Goal: Book appointment/travel/reservation

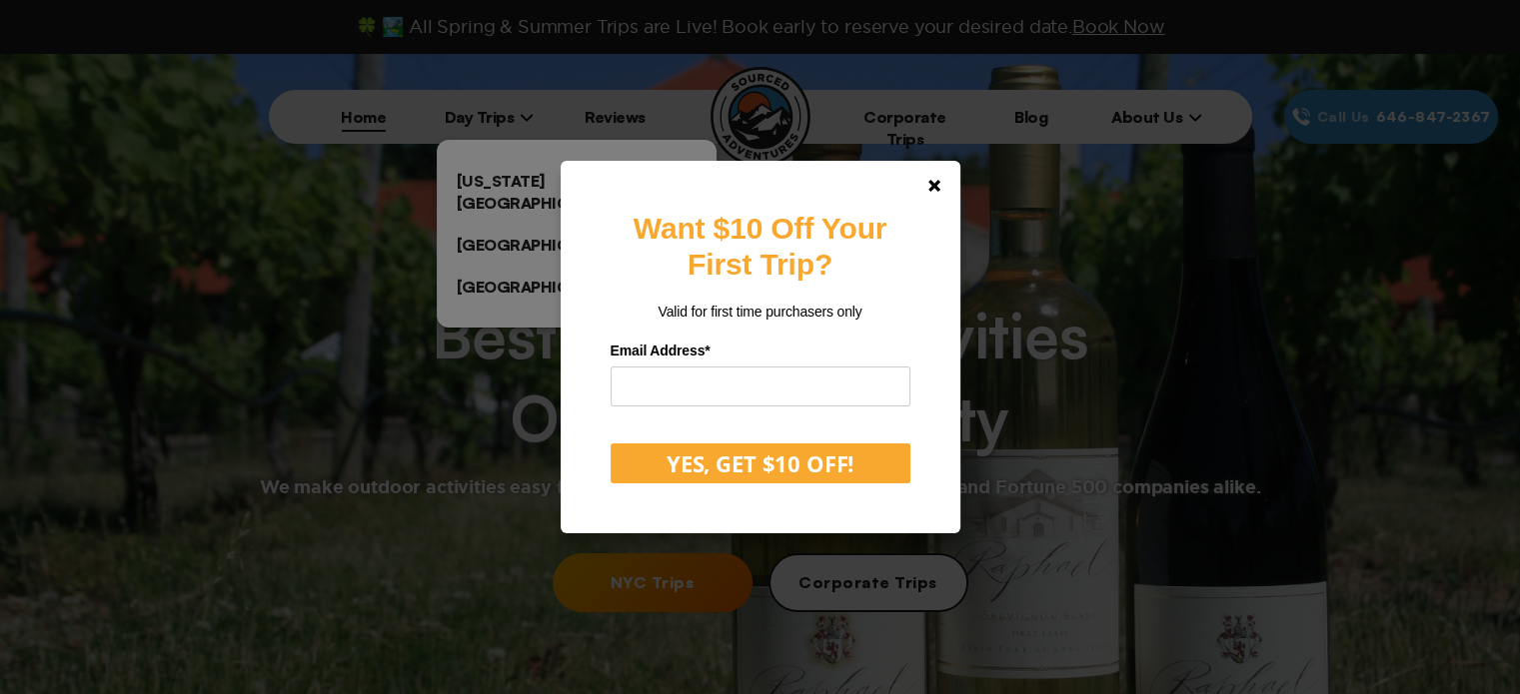
click at [532, 183] on div "Want $10 Off Your First Trip? Valid for first time purchasers only Email Addres…" at bounding box center [760, 347] width 1520 height 694
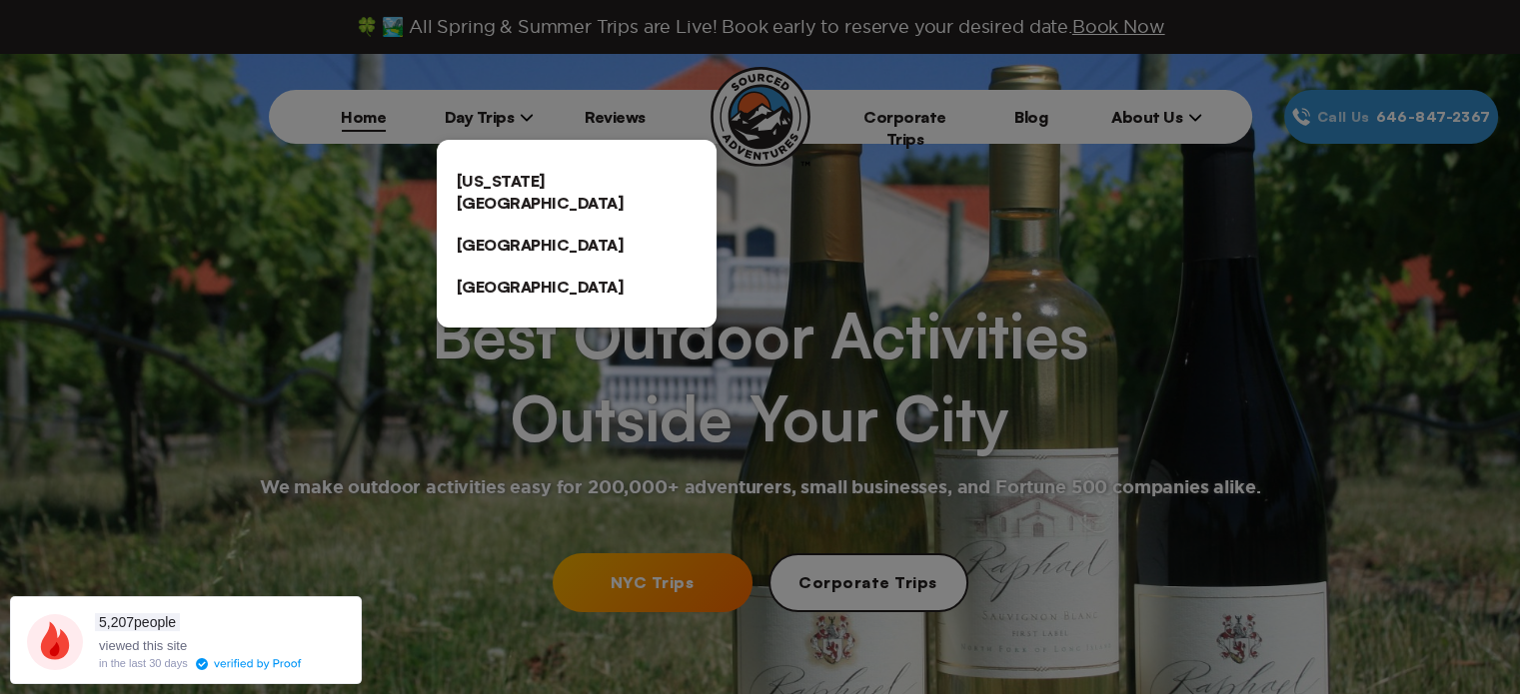
click at [532, 183] on link "[US_STATE][GEOGRAPHIC_DATA]" at bounding box center [577, 192] width 280 height 64
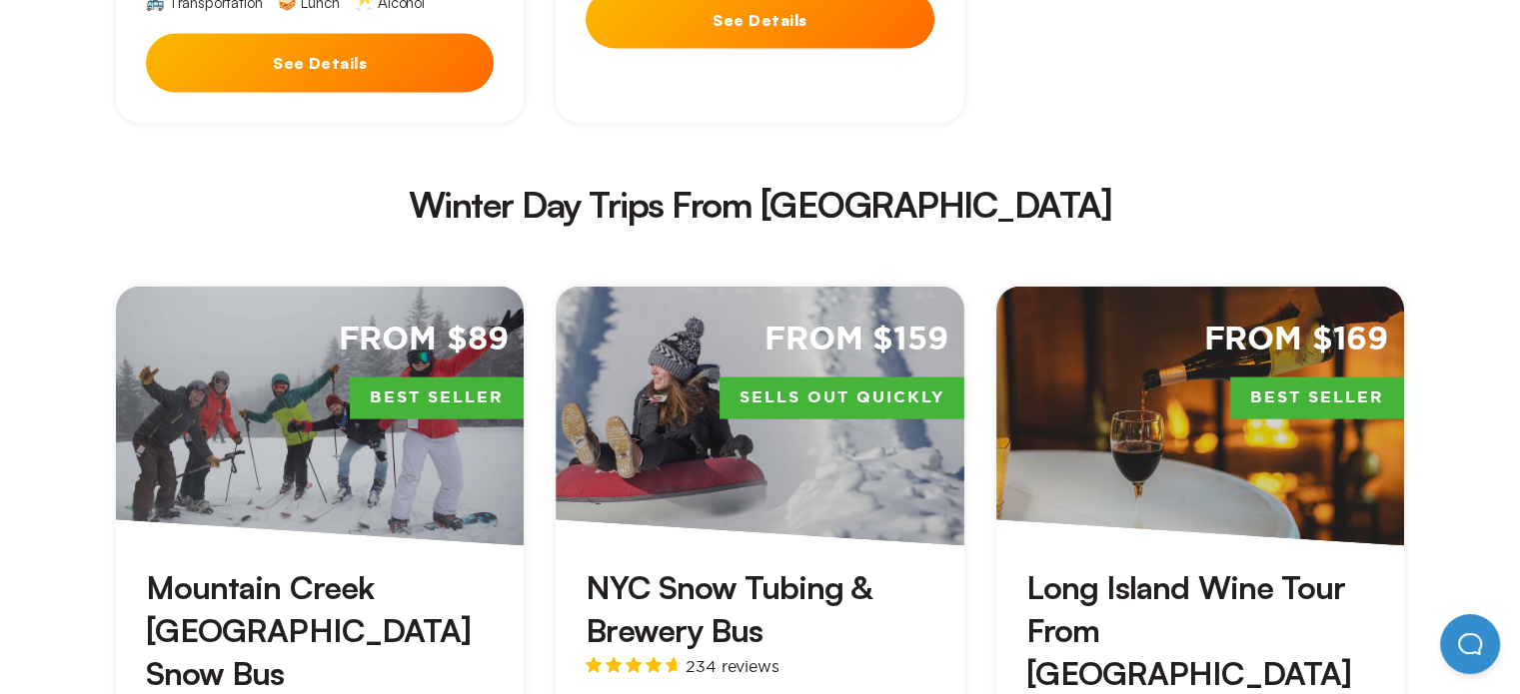
scroll to position [4187, 0]
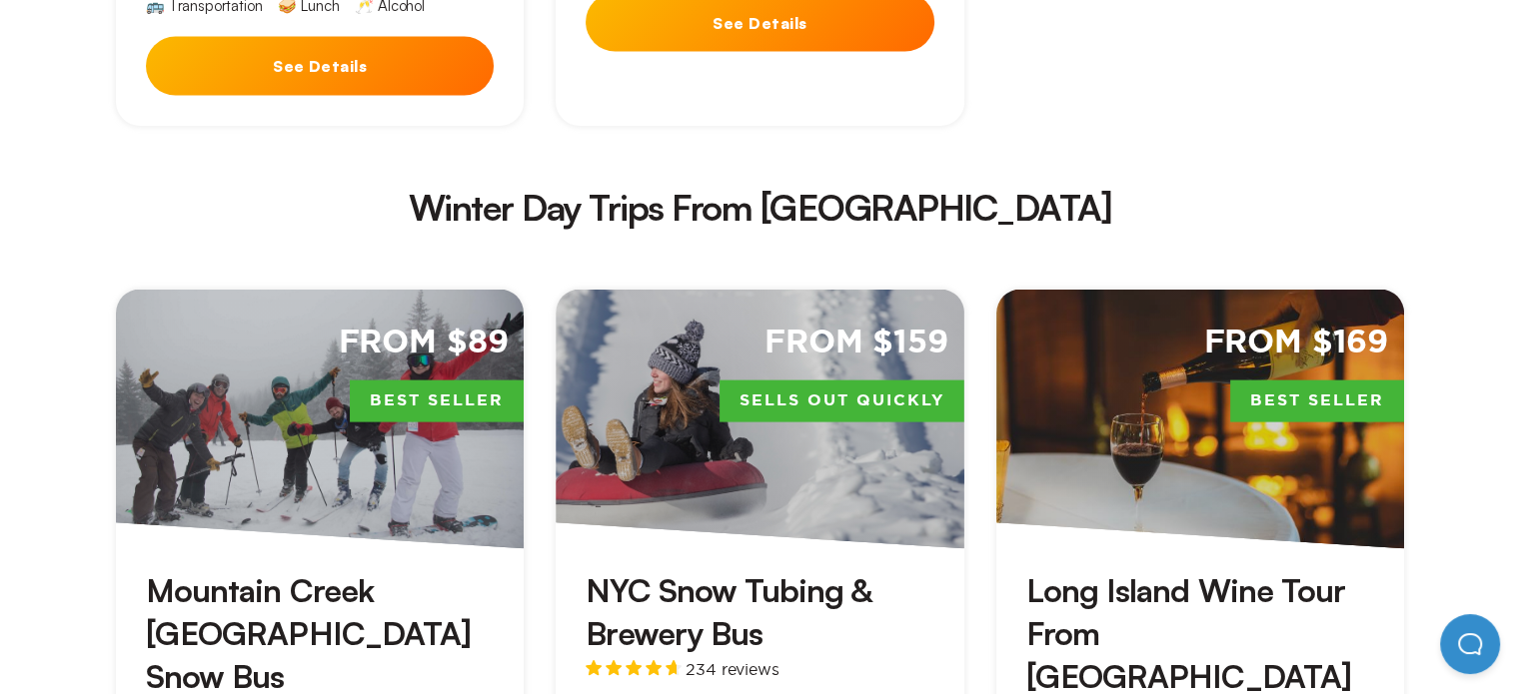
click at [370, 290] on div "From $89 Best Seller" at bounding box center [320, 420] width 408 height 260
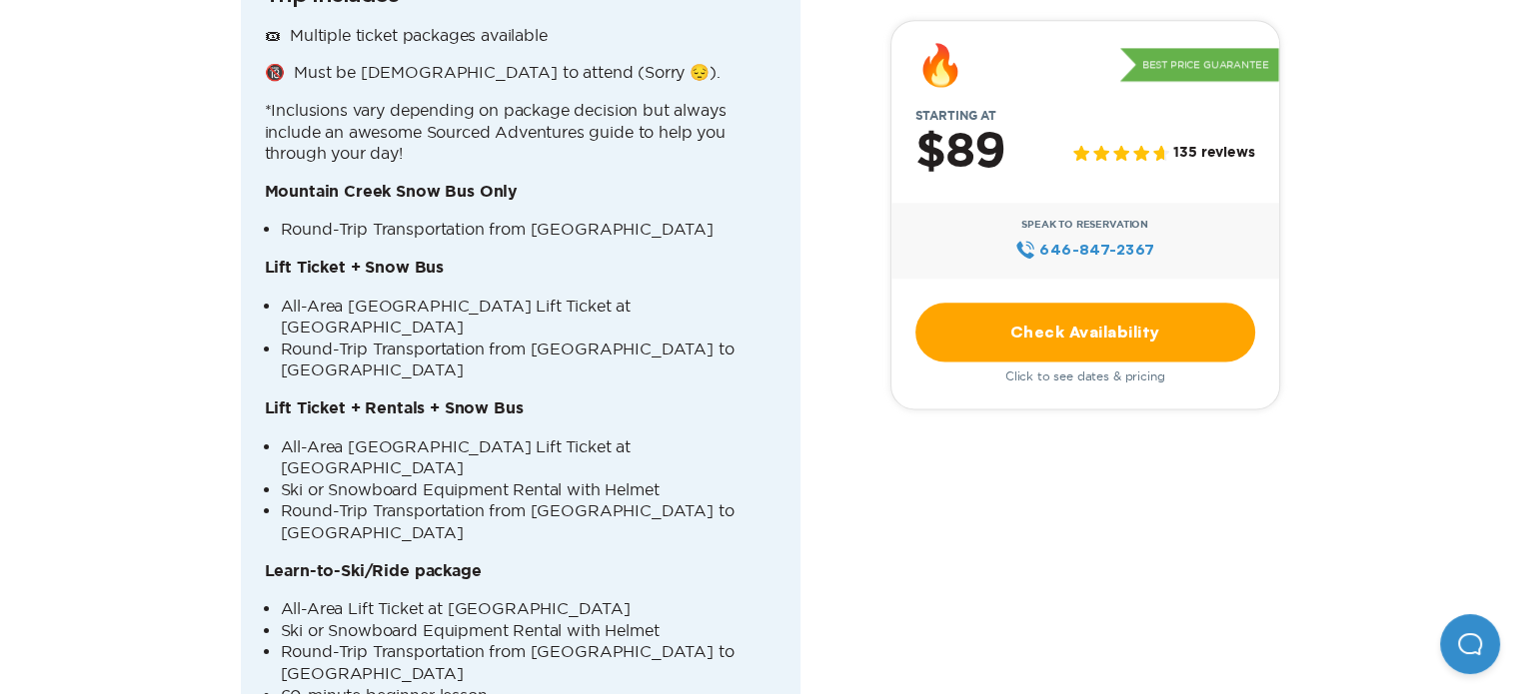
scroll to position [2493, 0]
click at [370, 640] on li "Round-Trip Transportation from [GEOGRAPHIC_DATA] to [GEOGRAPHIC_DATA]" at bounding box center [529, 661] width 496 height 43
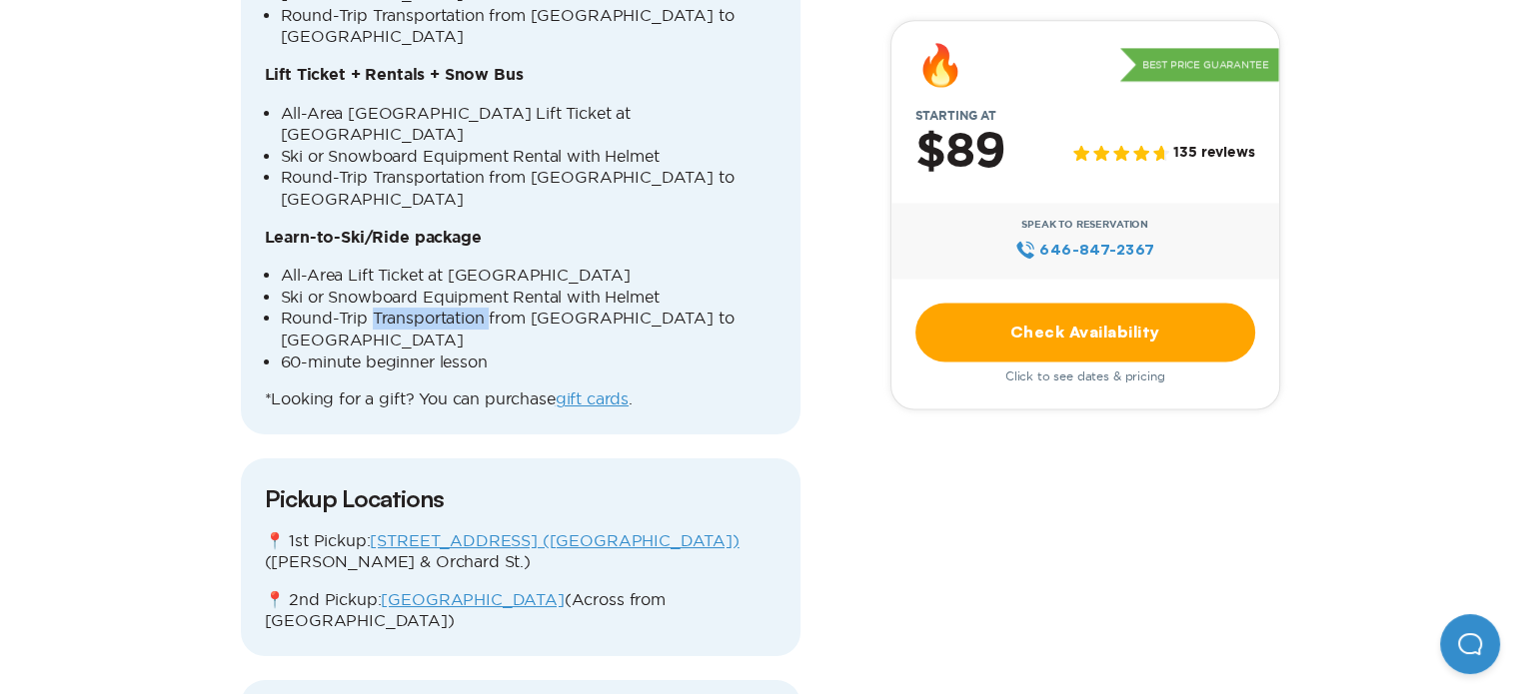
scroll to position [2837, 0]
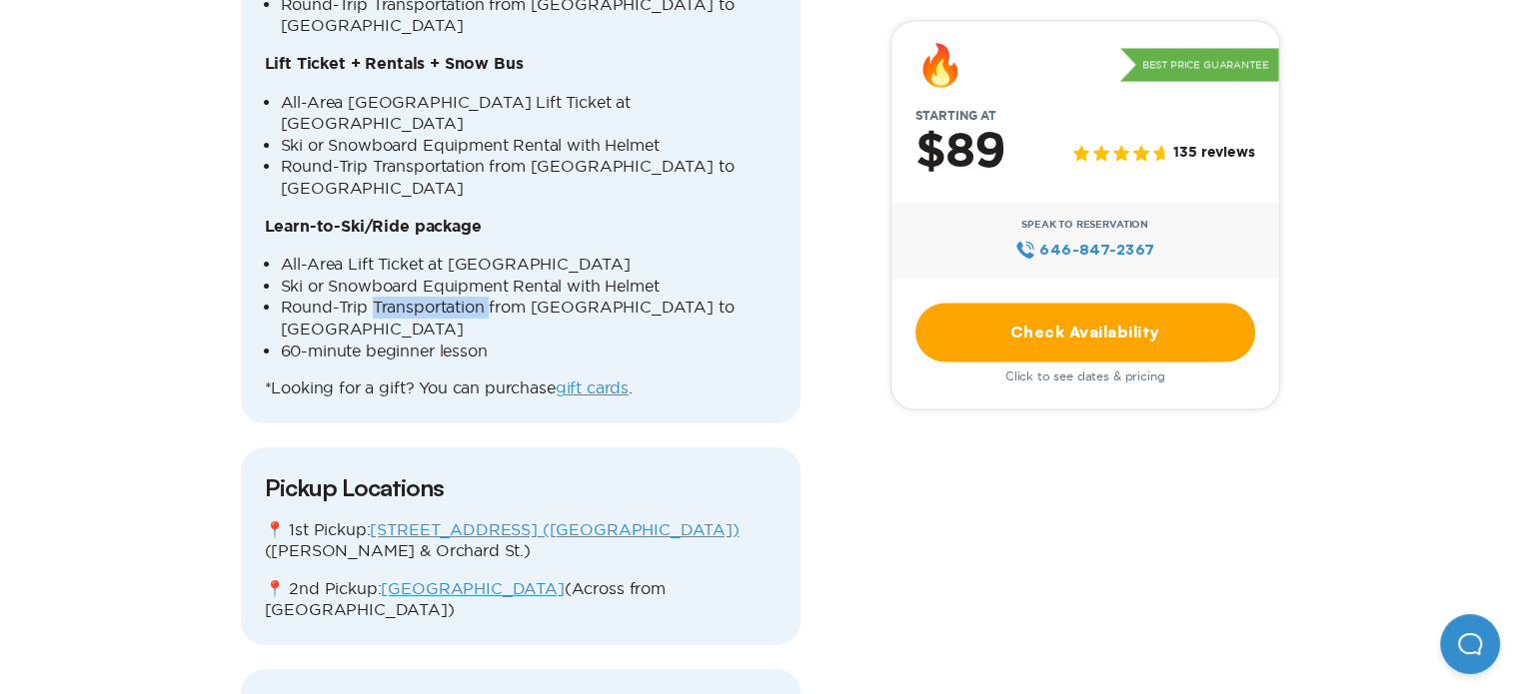
click at [1061, 347] on link "Check Availability" at bounding box center [1085, 332] width 340 height 59
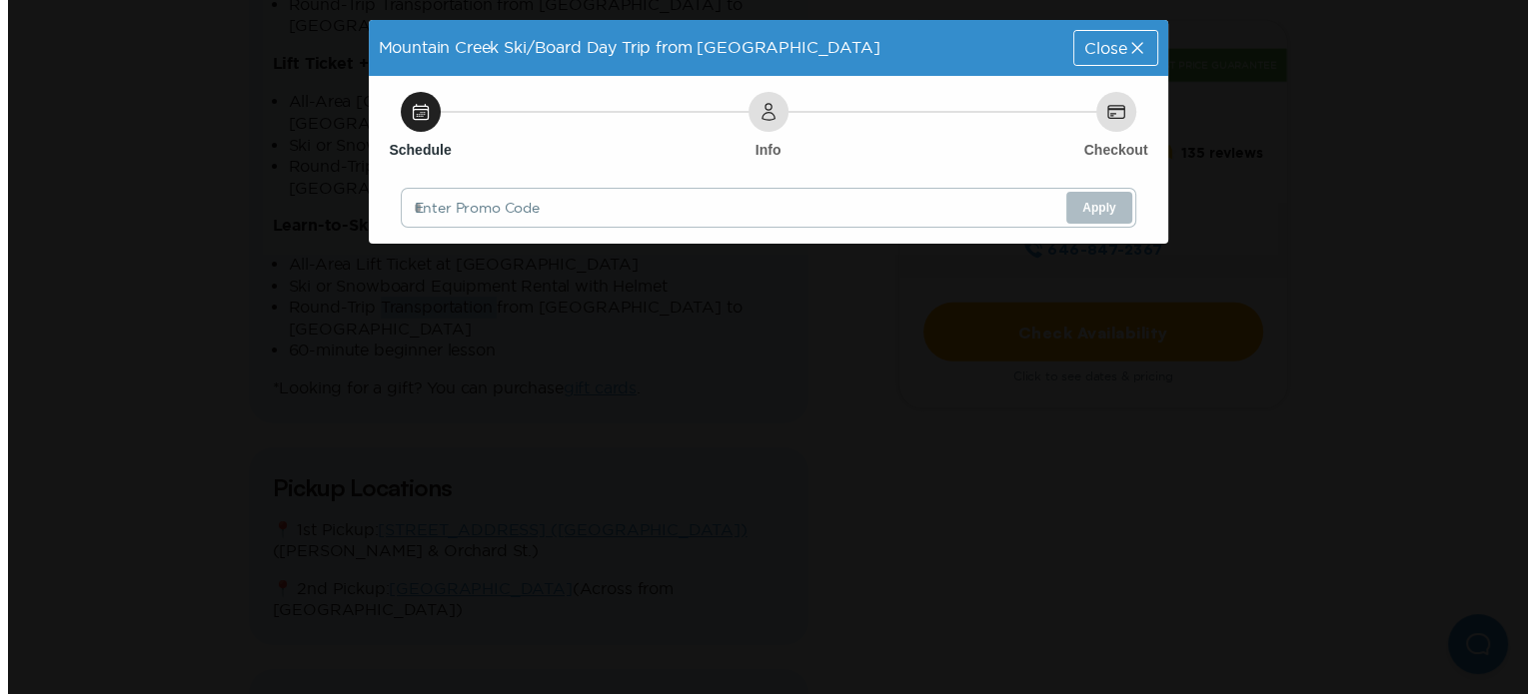
scroll to position [0, 0]
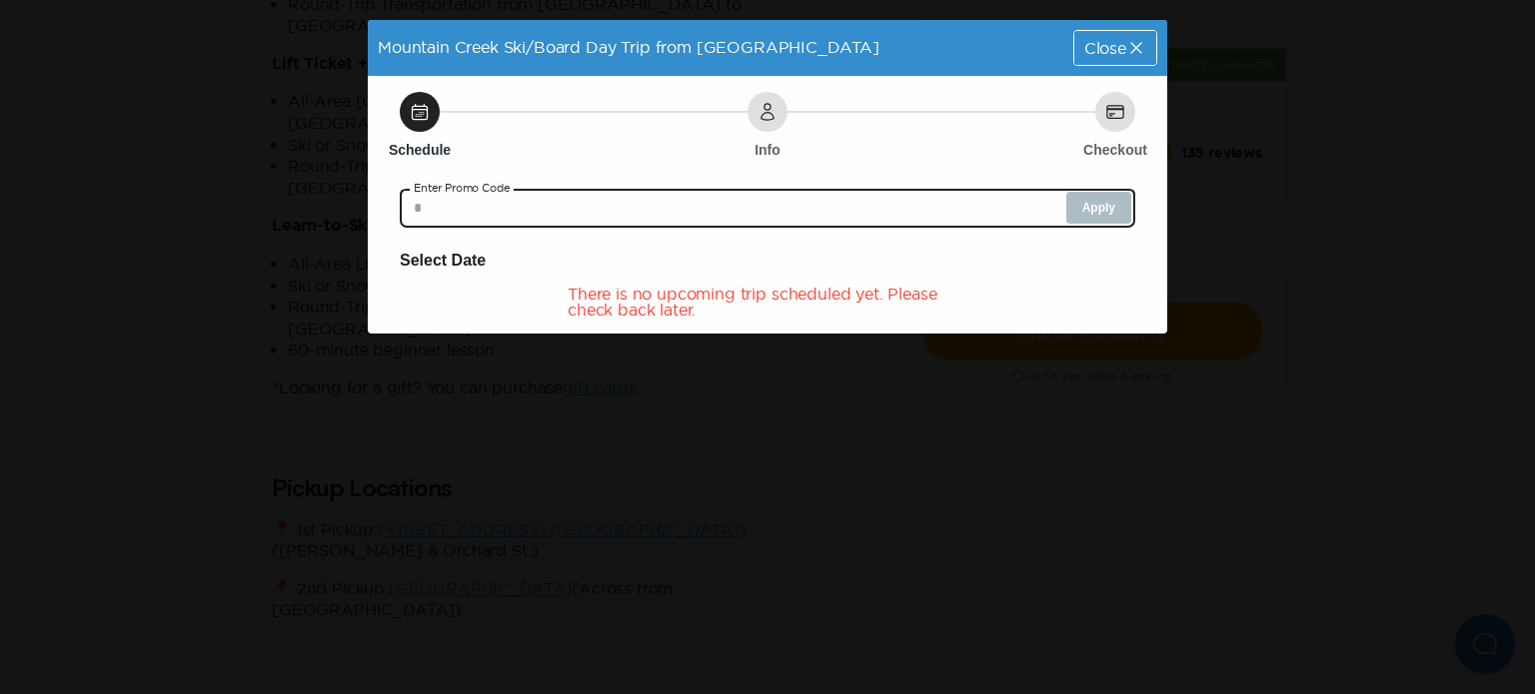
click at [886, 193] on input "text" at bounding box center [767, 208] width 735 height 40
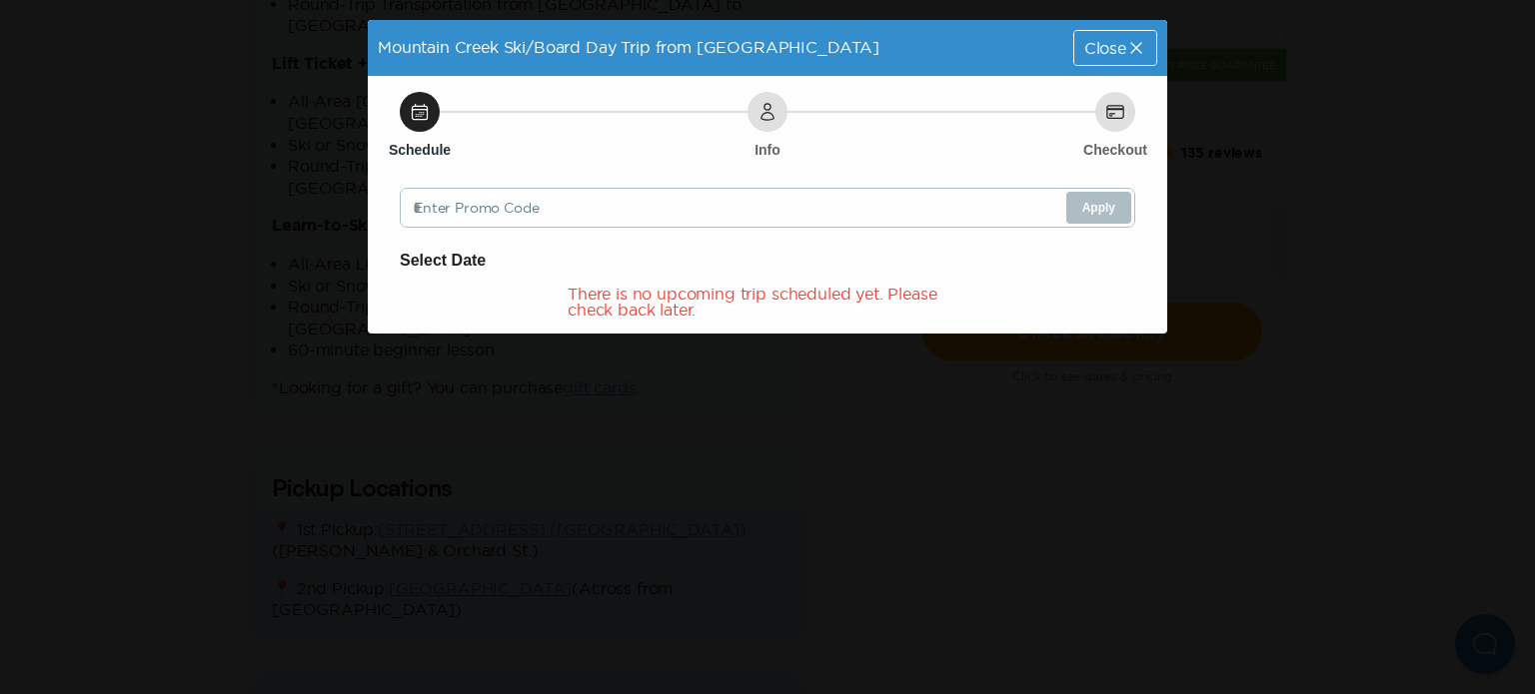
click at [696, 287] on div "There is no upcoming trip scheduled yet. Please check back later." at bounding box center [768, 302] width 400 height 32
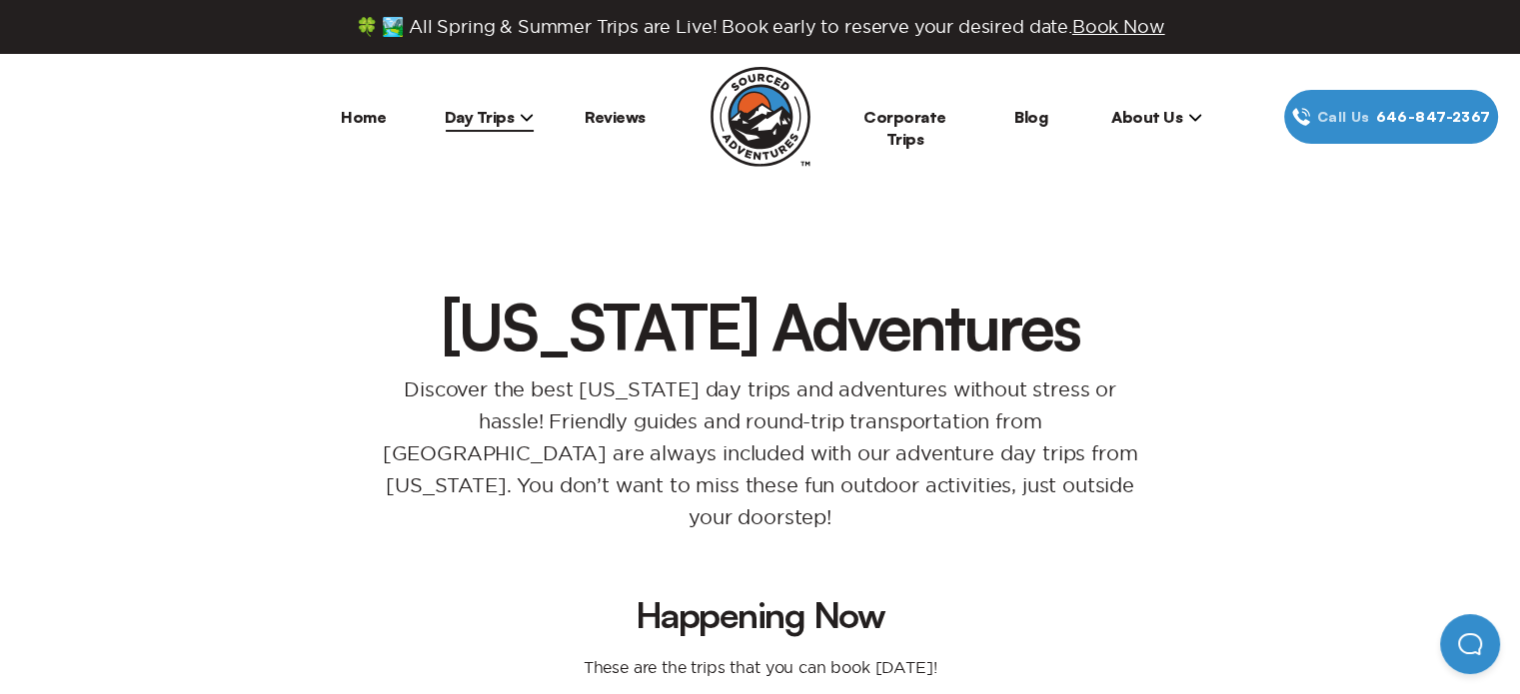
click at [531, 127] on li "Day Trips [US_STATE][GEOGRAPHIC_DATA] [GEOGRAPHIC_DATA] [GEOGRAPHIC_DATA]" at bounding box center [490, 117] width 126 height 54
click at [520, 122] on icon at bounding box center [527, 117] width 14 height 14
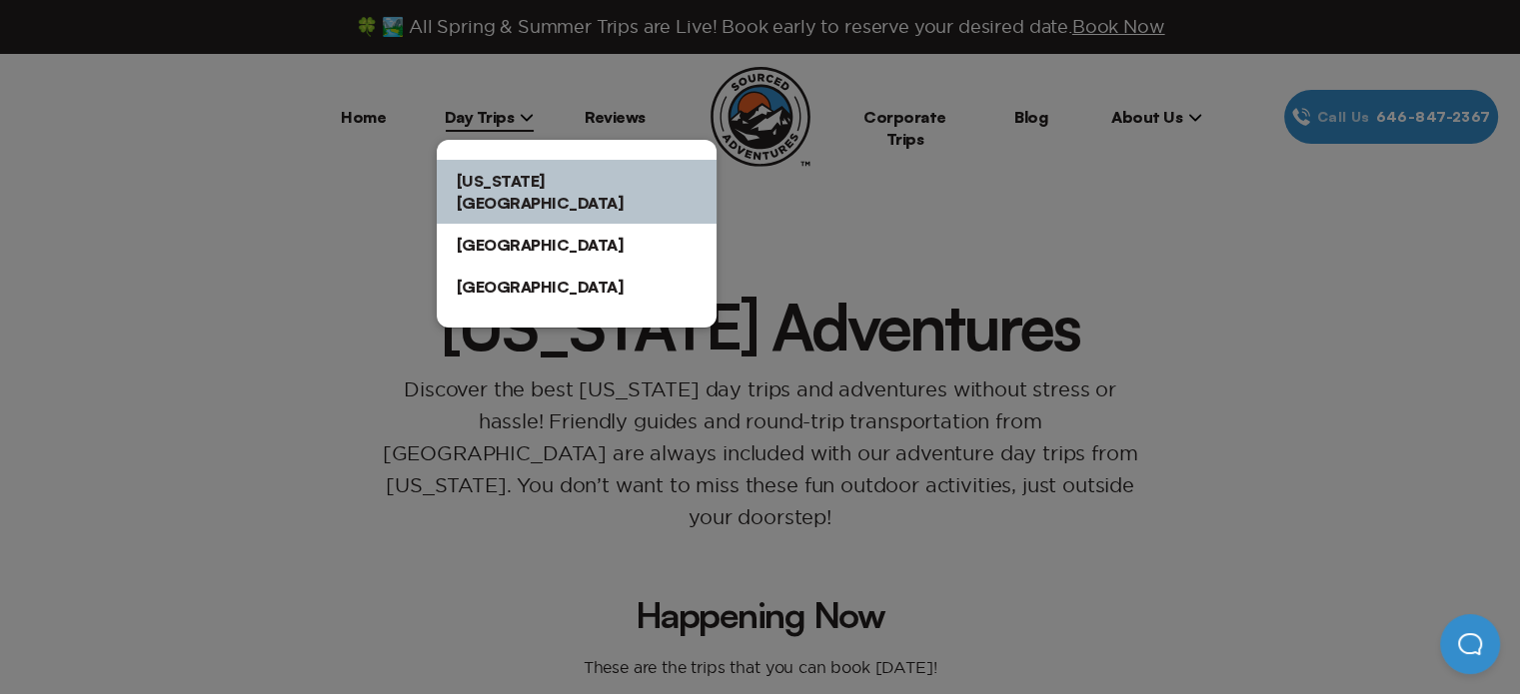
click at [514, 200] on link "[US_STATE][GEOGRAPHIC_DATA]" at bounding box center [577, 192] width 280 height 64
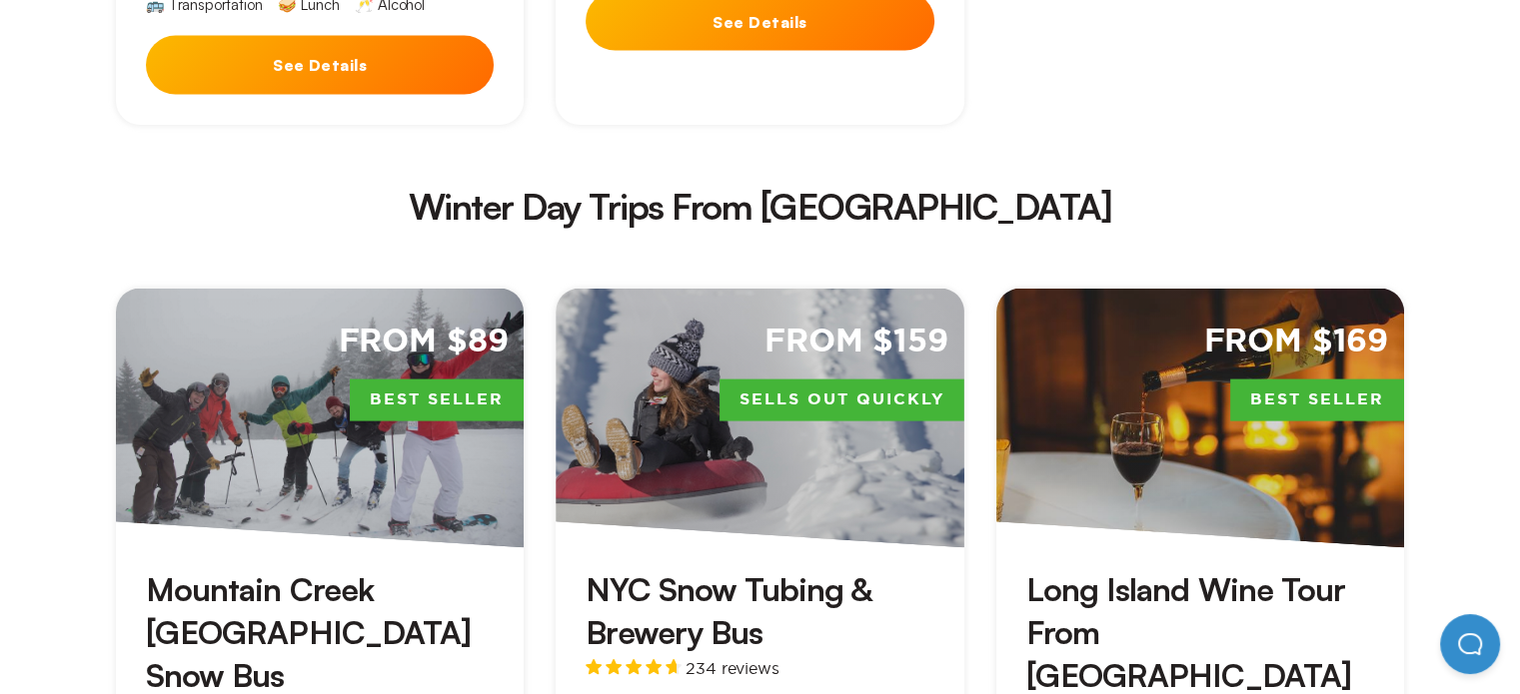
scroll to position [4176, 0]
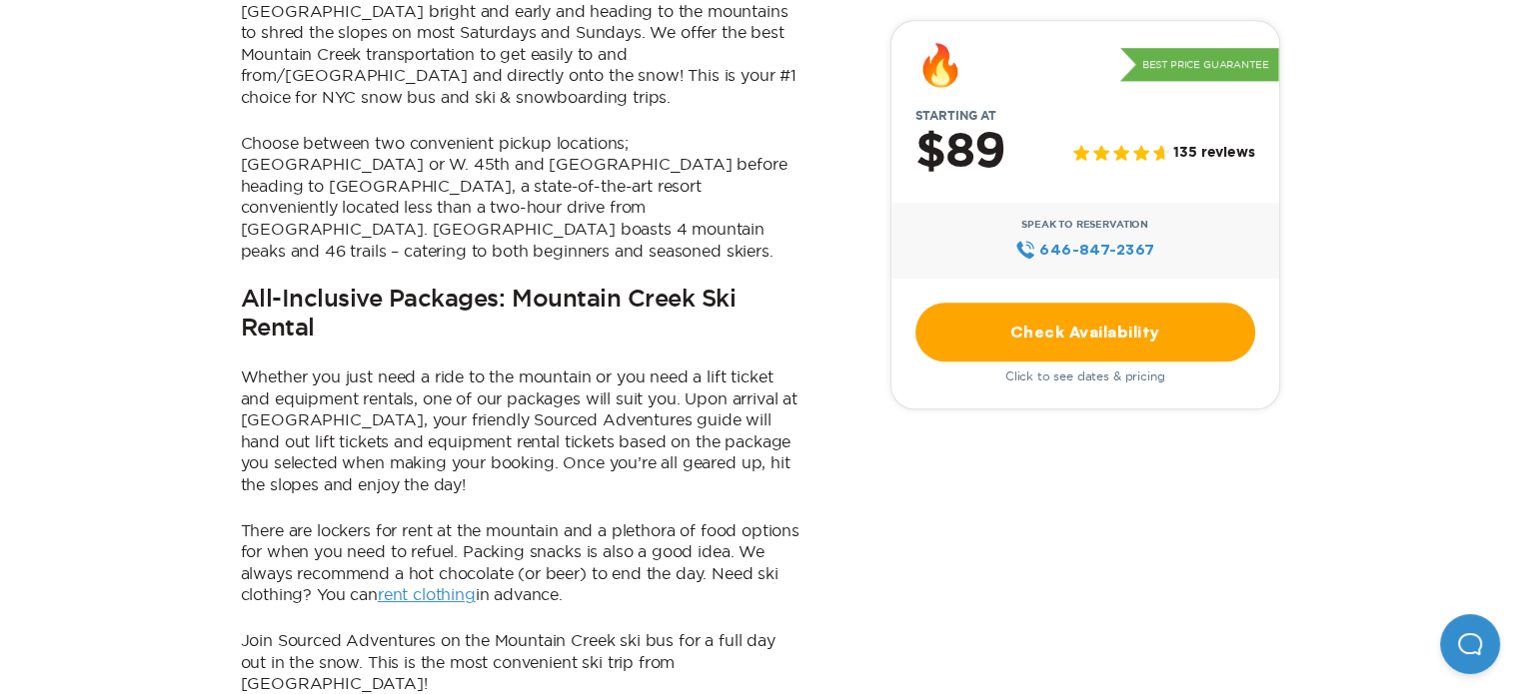
scroll to position [1268, 0]
click at [738, 384] on p "Whether you just need a ride to the mountain or you need a lift ticket and equi…" at bounding box center [521, 431] width 560 height 130
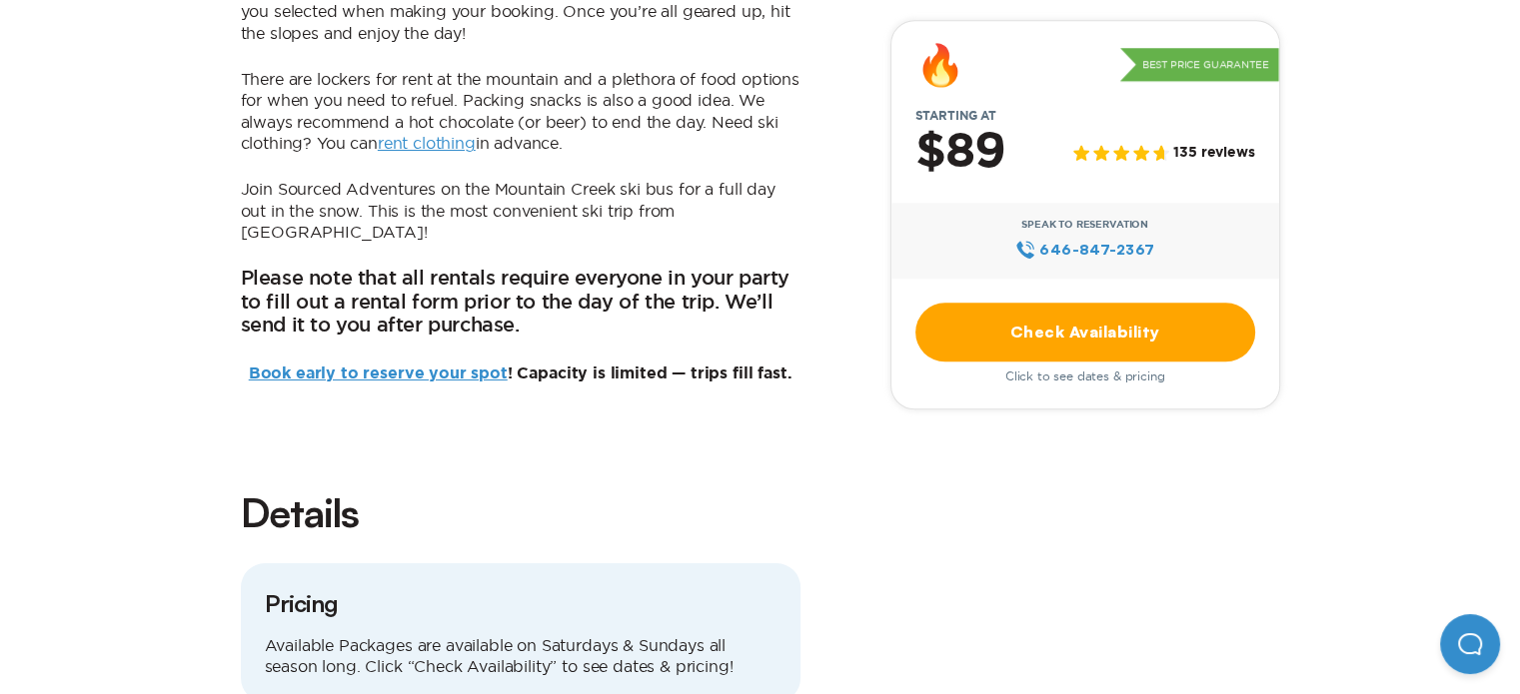
scroll to position [1720, 0]
click at [460, 365] on link "Book early to reserve your spot" at bounding box center [378, 373] width 259 height 16
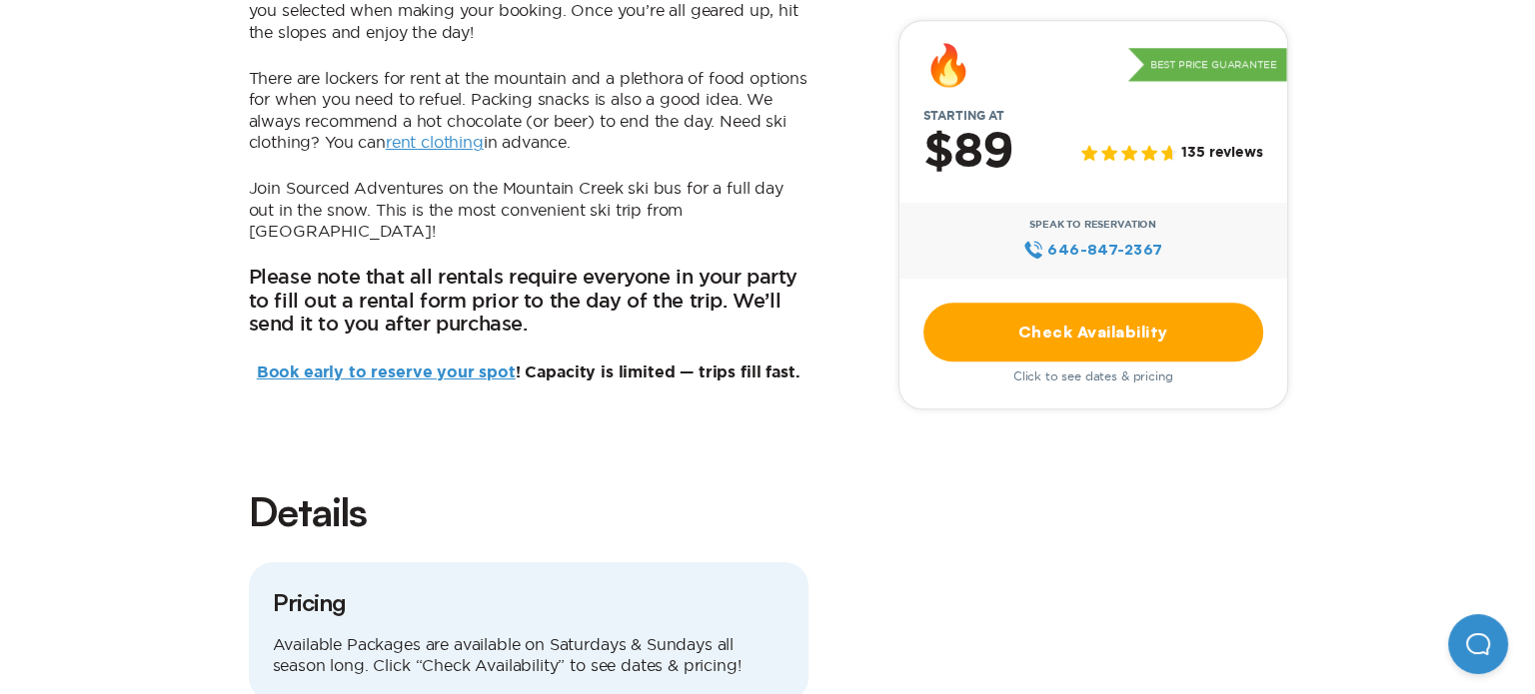
scroll to position [0, 0]
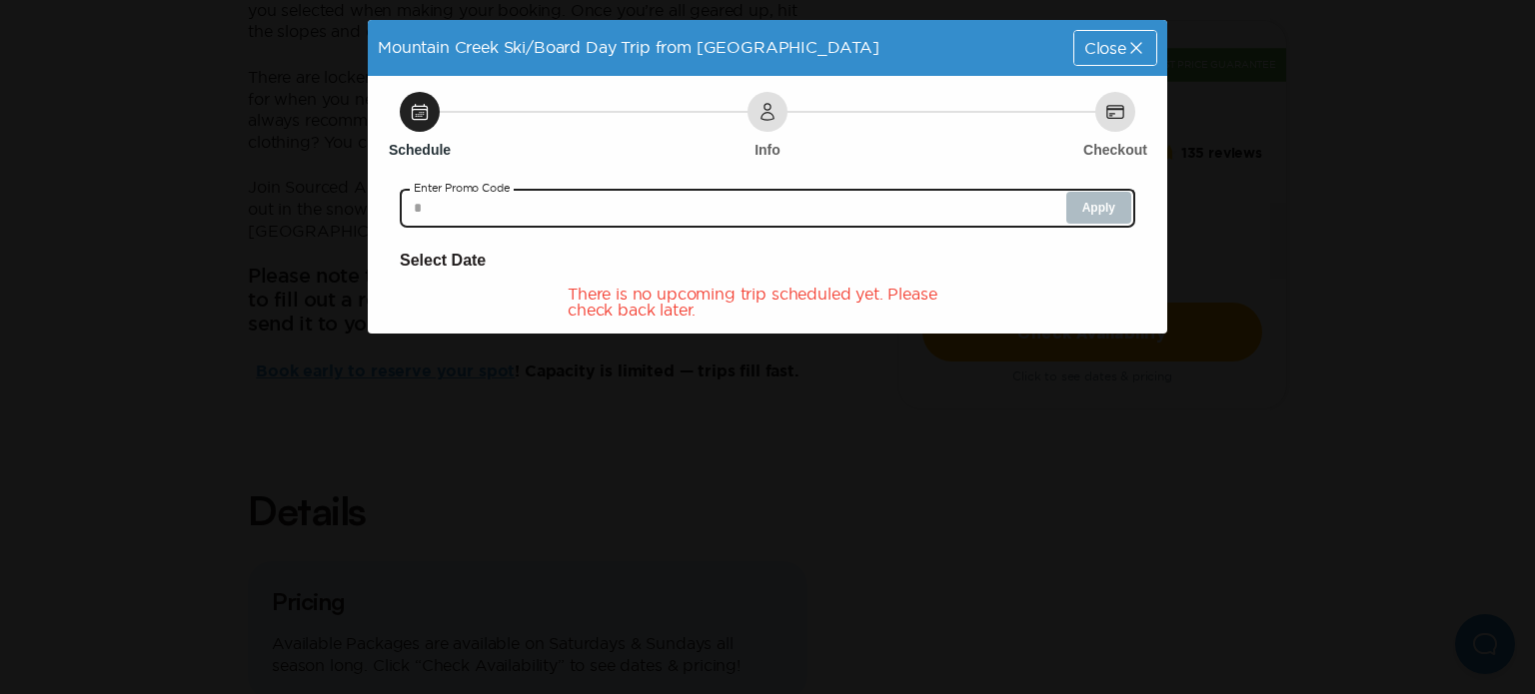
click at [935, 207] on input "text" at bounding box center [767, 208] width 735 height 40
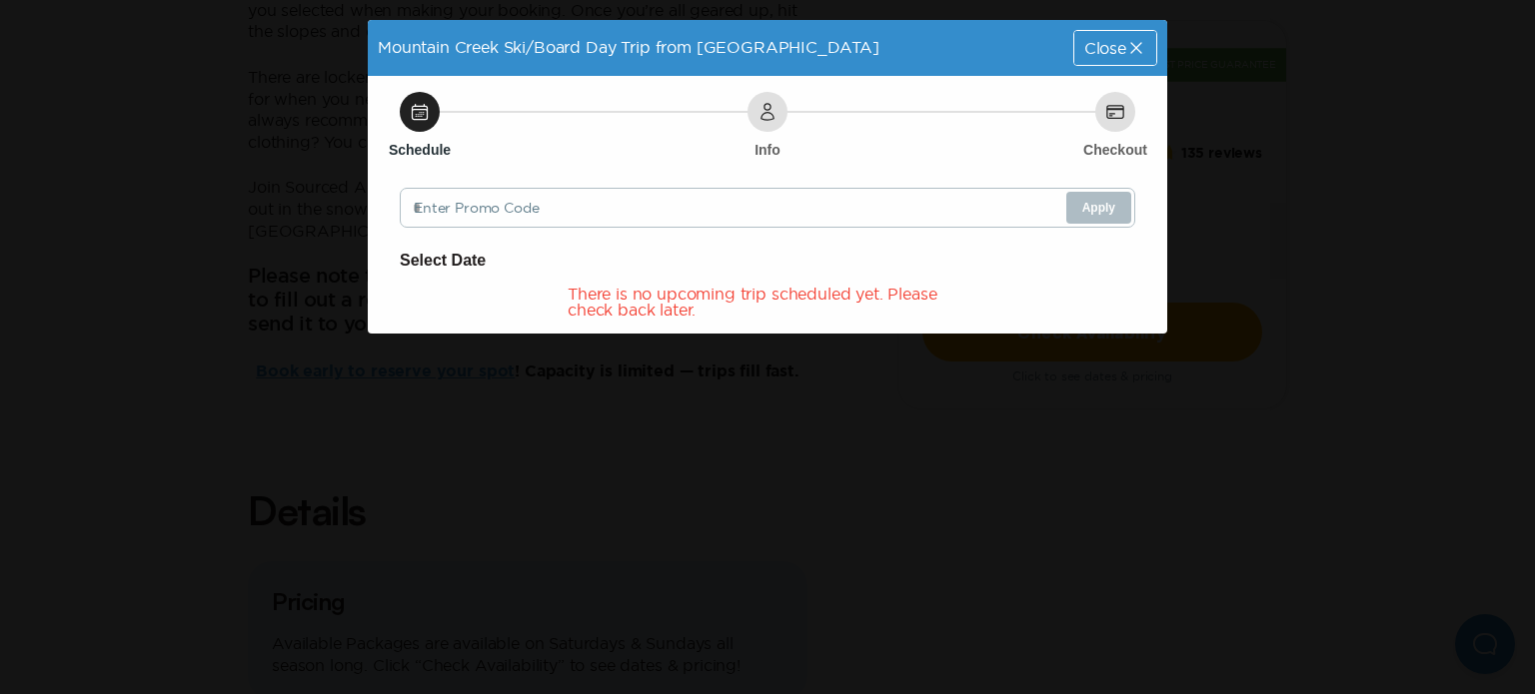
click at [647, 311] on div "There is no upcoming trip scheduled yet. Please check back later." at bounding box center [768, 302] width 400 height 32
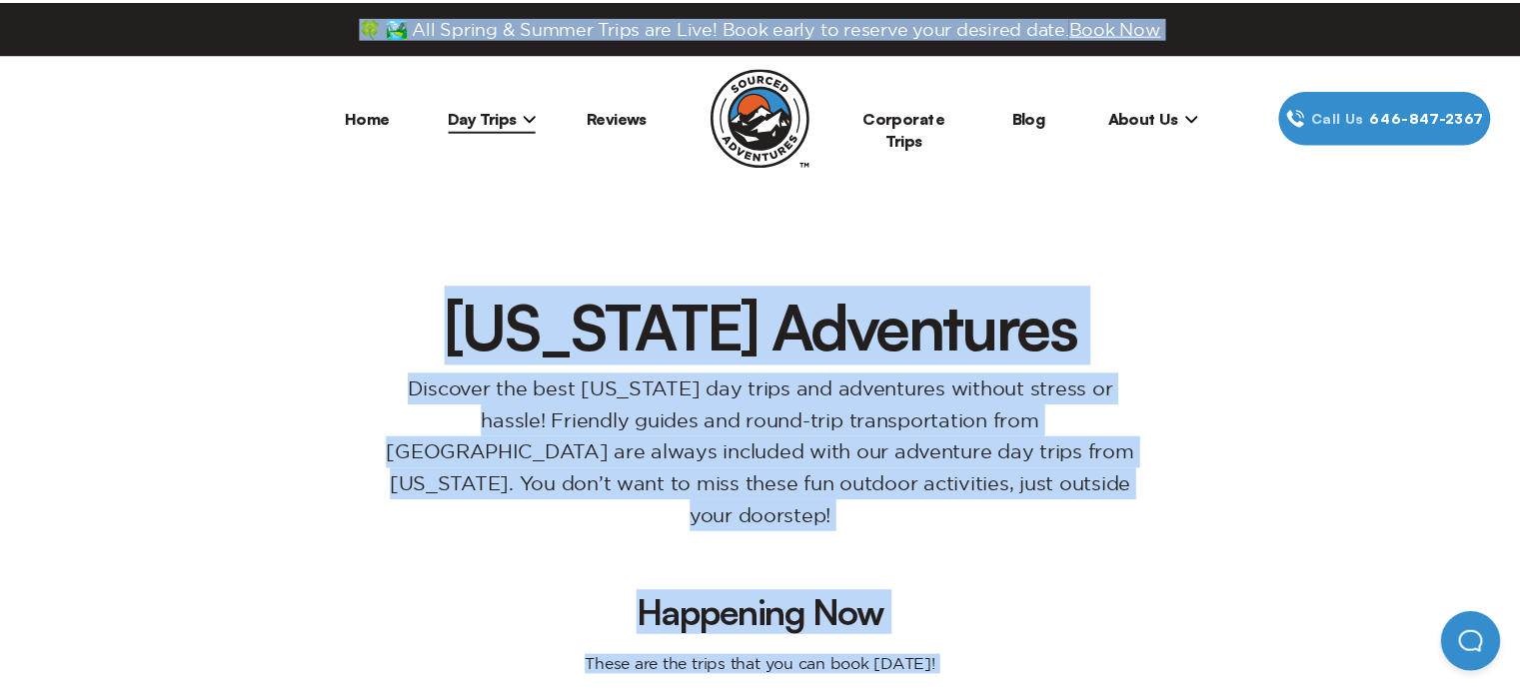
scroll to position [1720, 0]
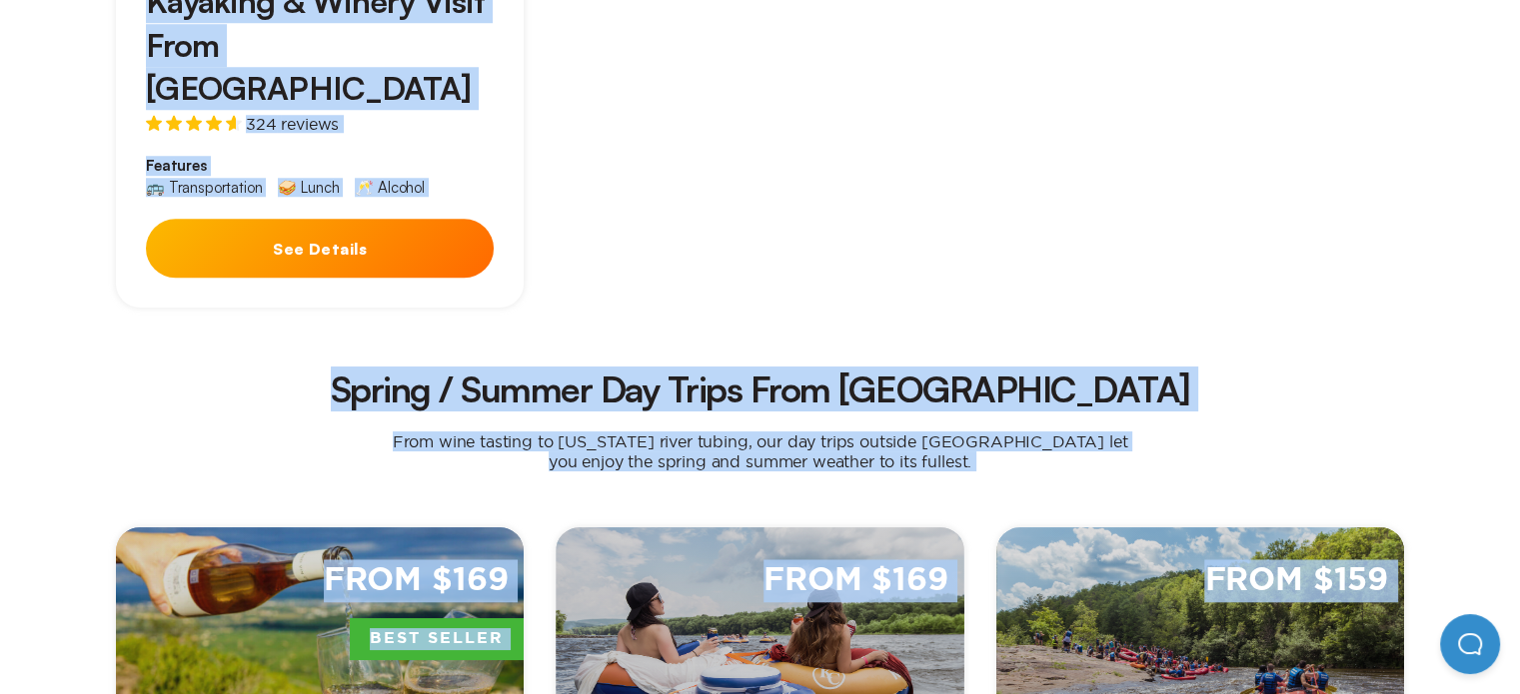
click at [368, 372] on h2 "Spring / Summer Day Trips From [GEOGRAPHIC_DATA]" at bounding box center [760, 390] width 1256 height 36
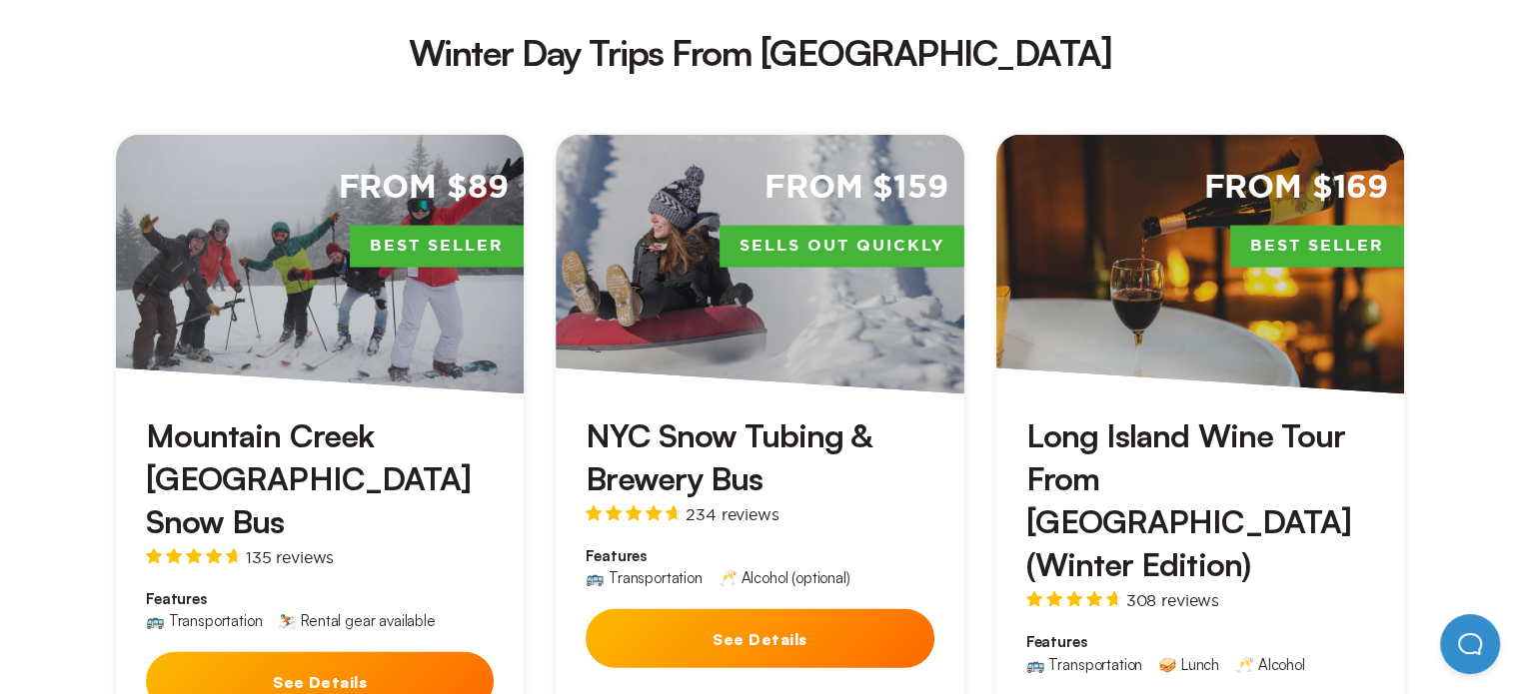
scroll to position [4344, 0]
